Goal: Transaction & Acquisition: Purchase product/service

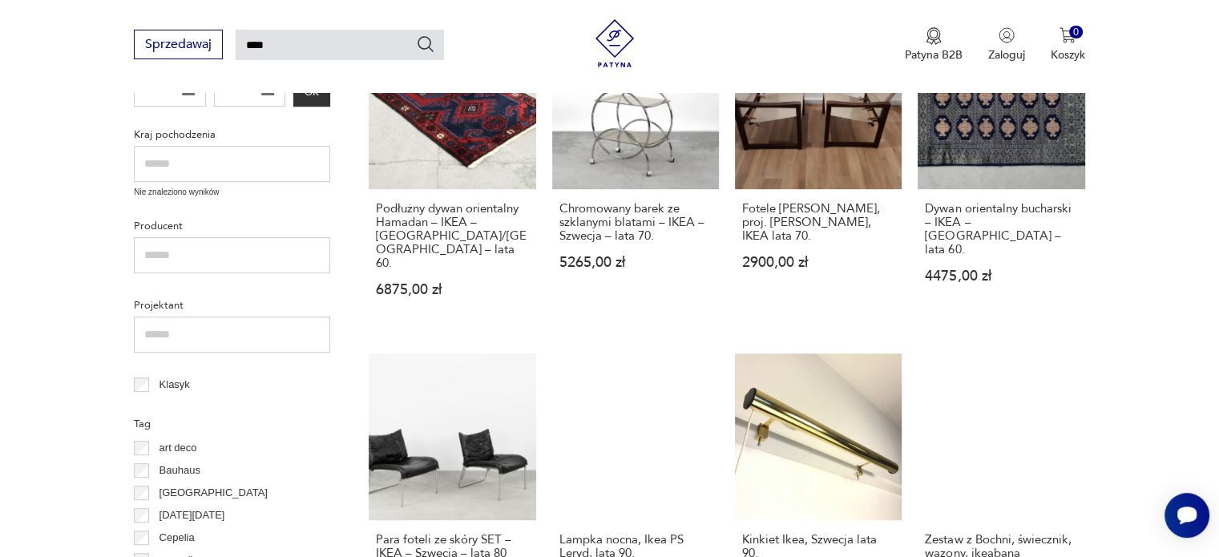
scroll to position [793, 0]
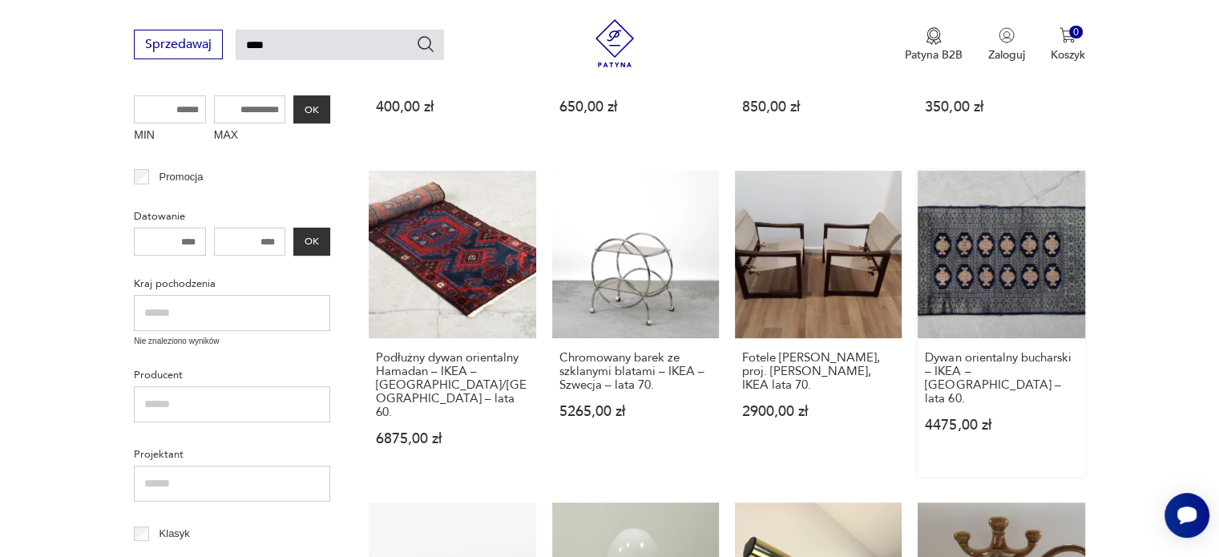
click at [1012, 229] on link "Dywan orientalny bucharski – IKEA – [GEOGRAPHIC_DATA] – lata 60. 4475,00 zł" at bounding box center [1001, 323] width 167 height 305
